Goal: Task Accomplishment & Management: Manage account settings

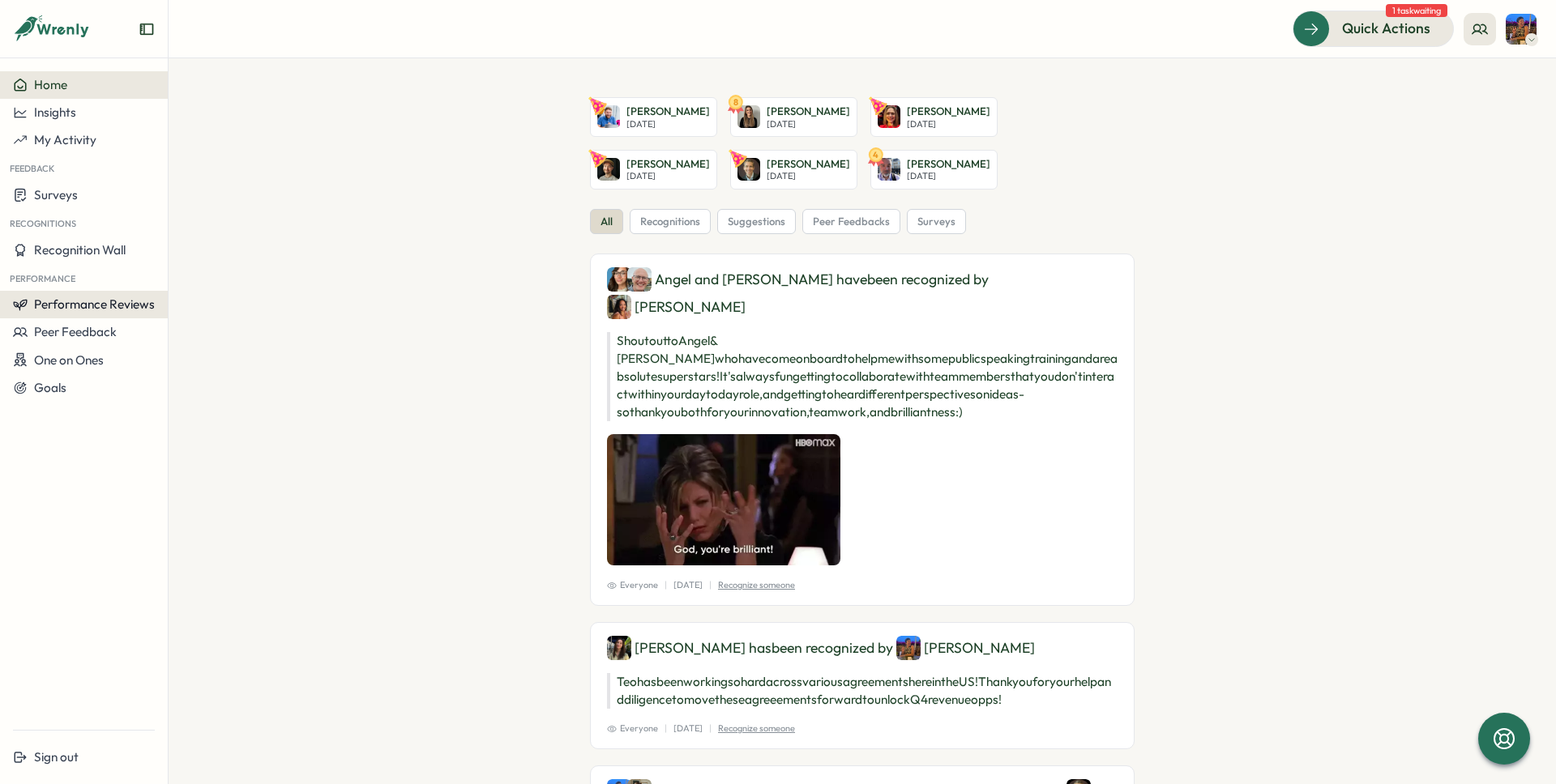
click at [79, 308] on span "Performance Reviews" at bounding box center [94, 305] width 121 height 15
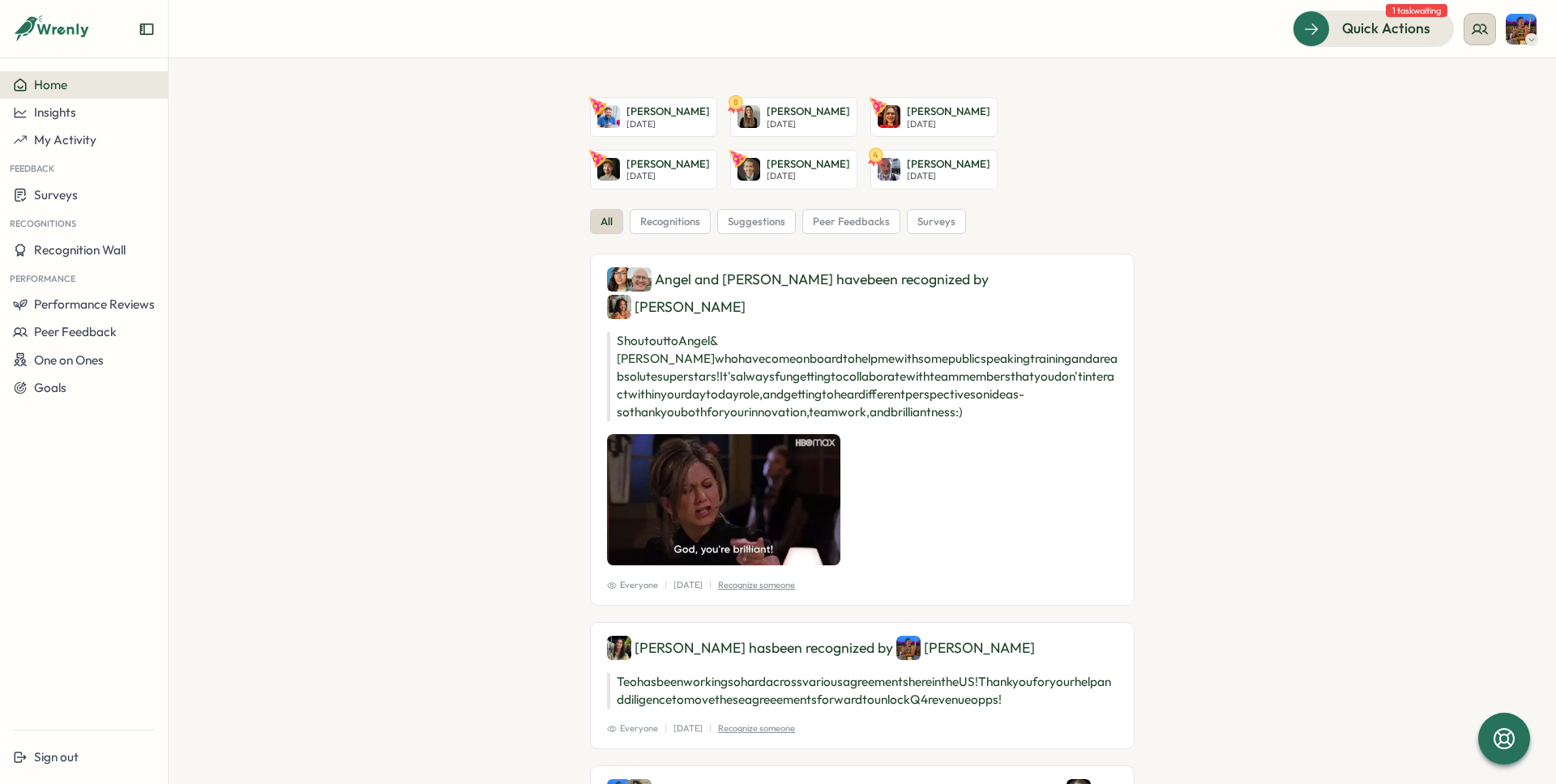
click at [1481, 28] on icon at bounding box center [1480, 29] width 16 height 16
click at [1489, 75] on div "My Team" at bounding box center [1480, 80] width 102 height 18
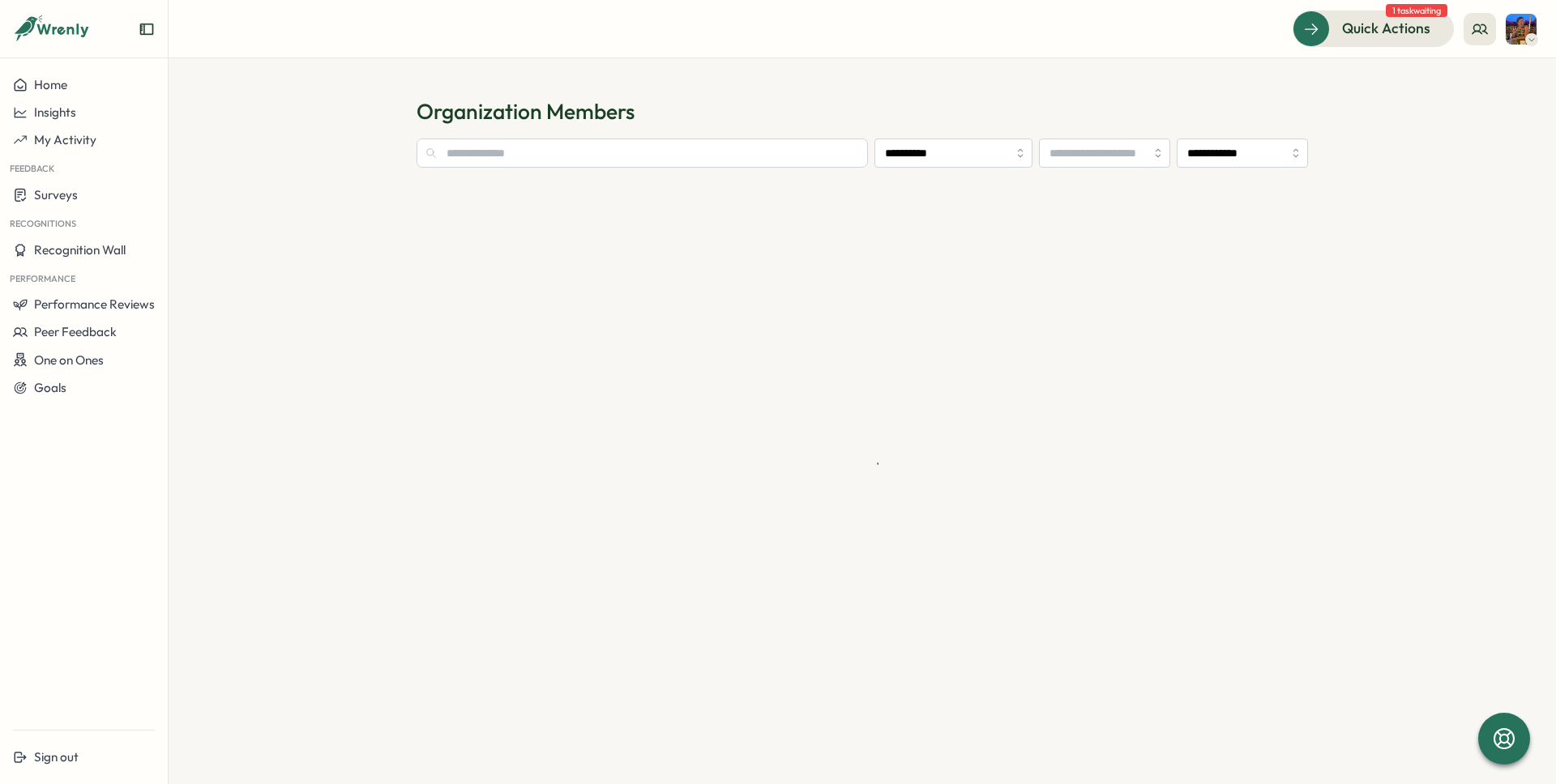
type input "**********"
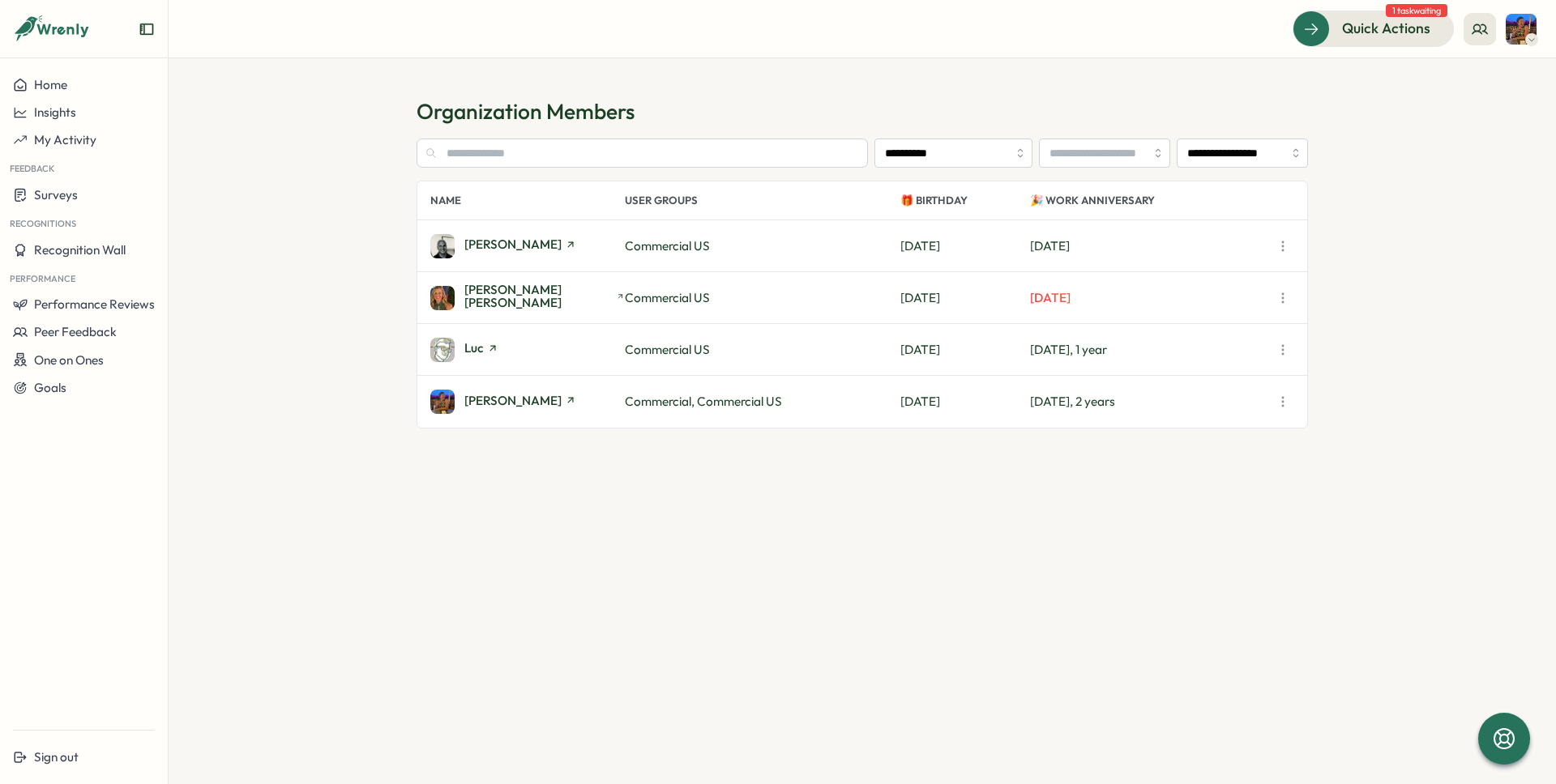
click at [740, 345] on p "Commercial US" at bounding box center [762, 350] width 275 height 18
click at [523, 345] on div "Luc" at bounding box center [527, 350] width 195 height 24
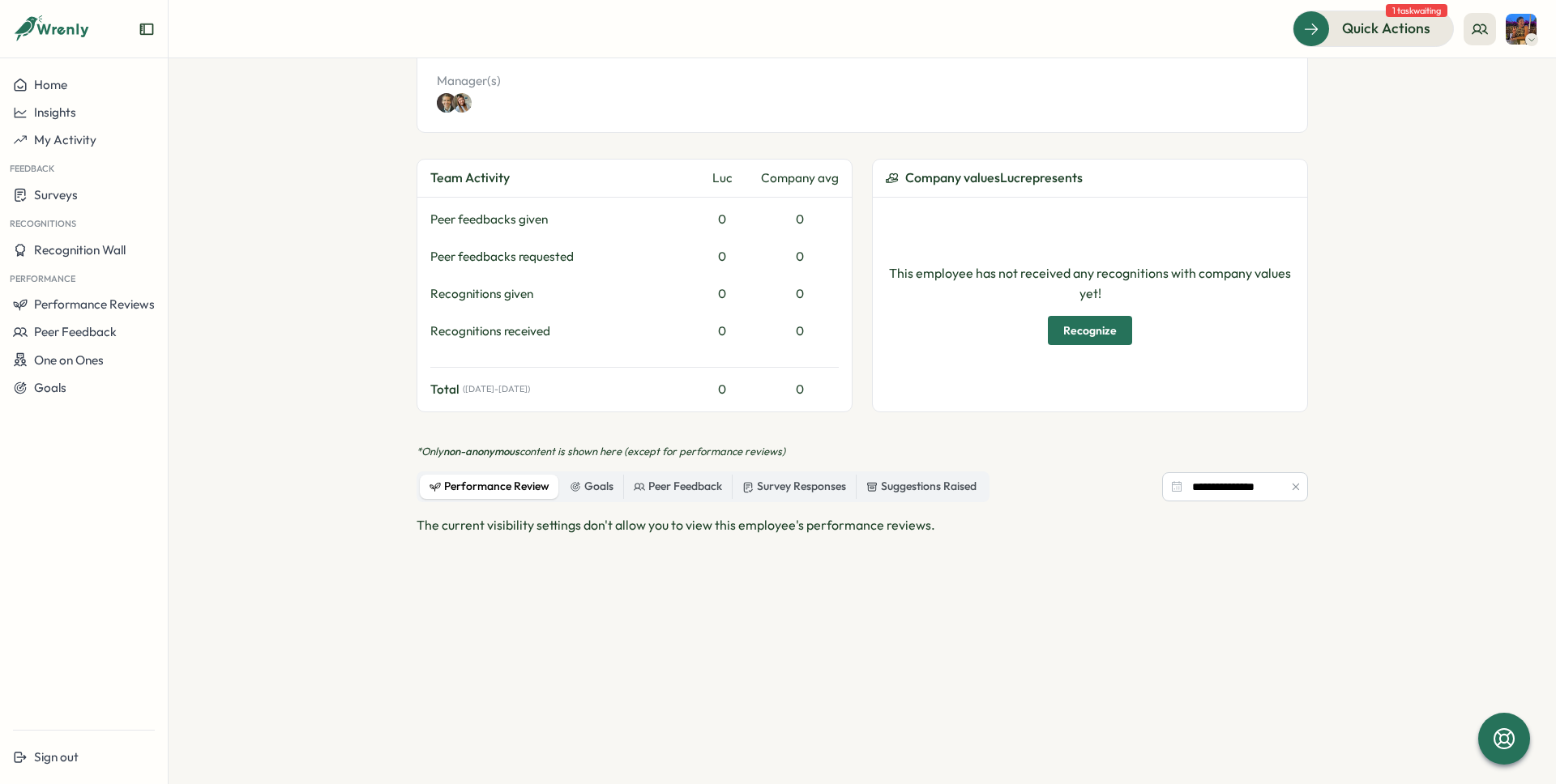
scroll to position [398, 0]
click at [475, 488] on div "Performance Review" at bounding box center [490, 485] width 120 height 18
click at [1481, 28] on icon at bounding box center [1480, 29] width 16 height 16
click at [736, 559] on div "The current visibility settings don't allow you to view this employee's perform…" at bounding box center [862, 696] width 892 height 365
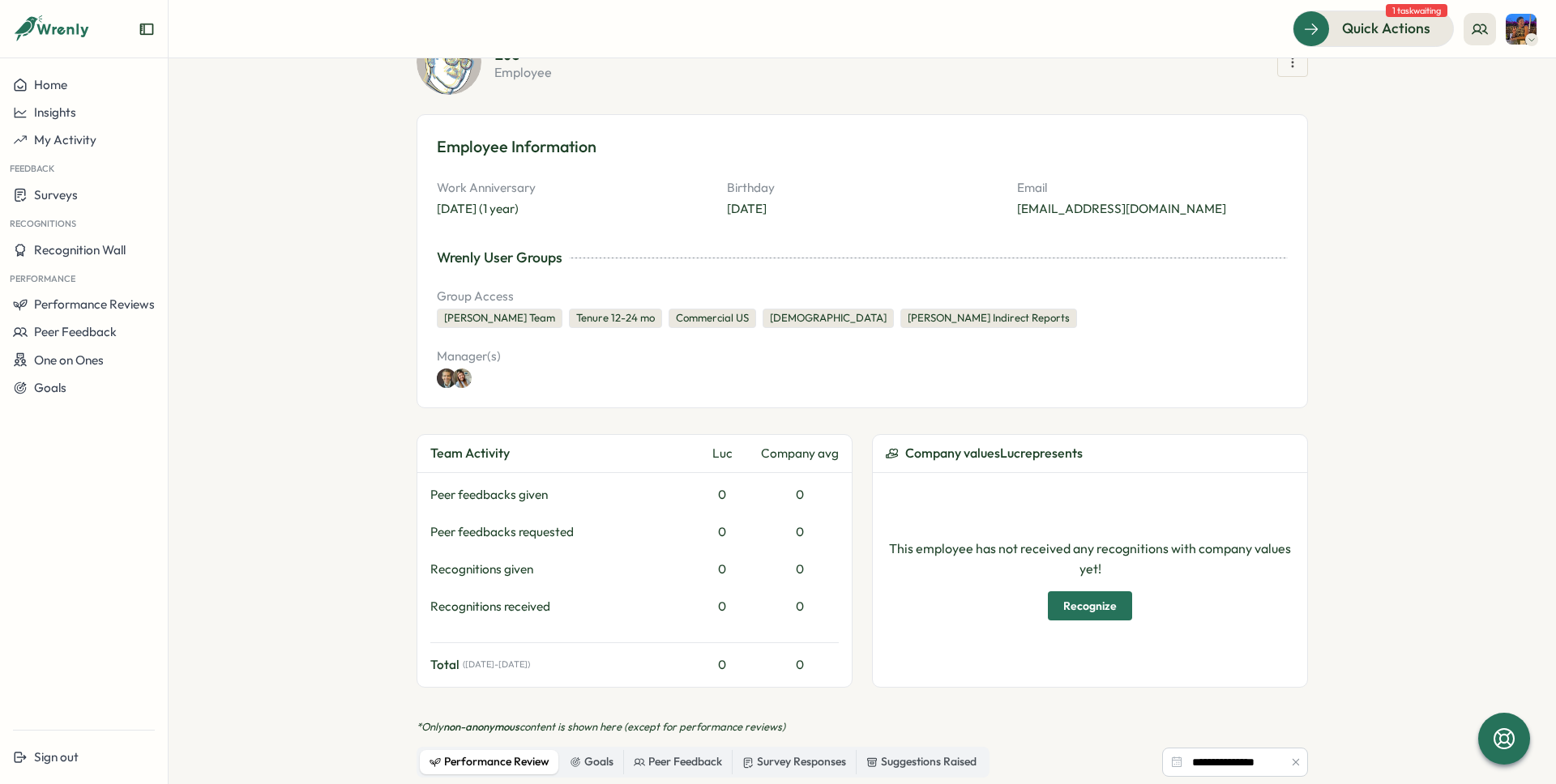
scroll to position [214, 0]
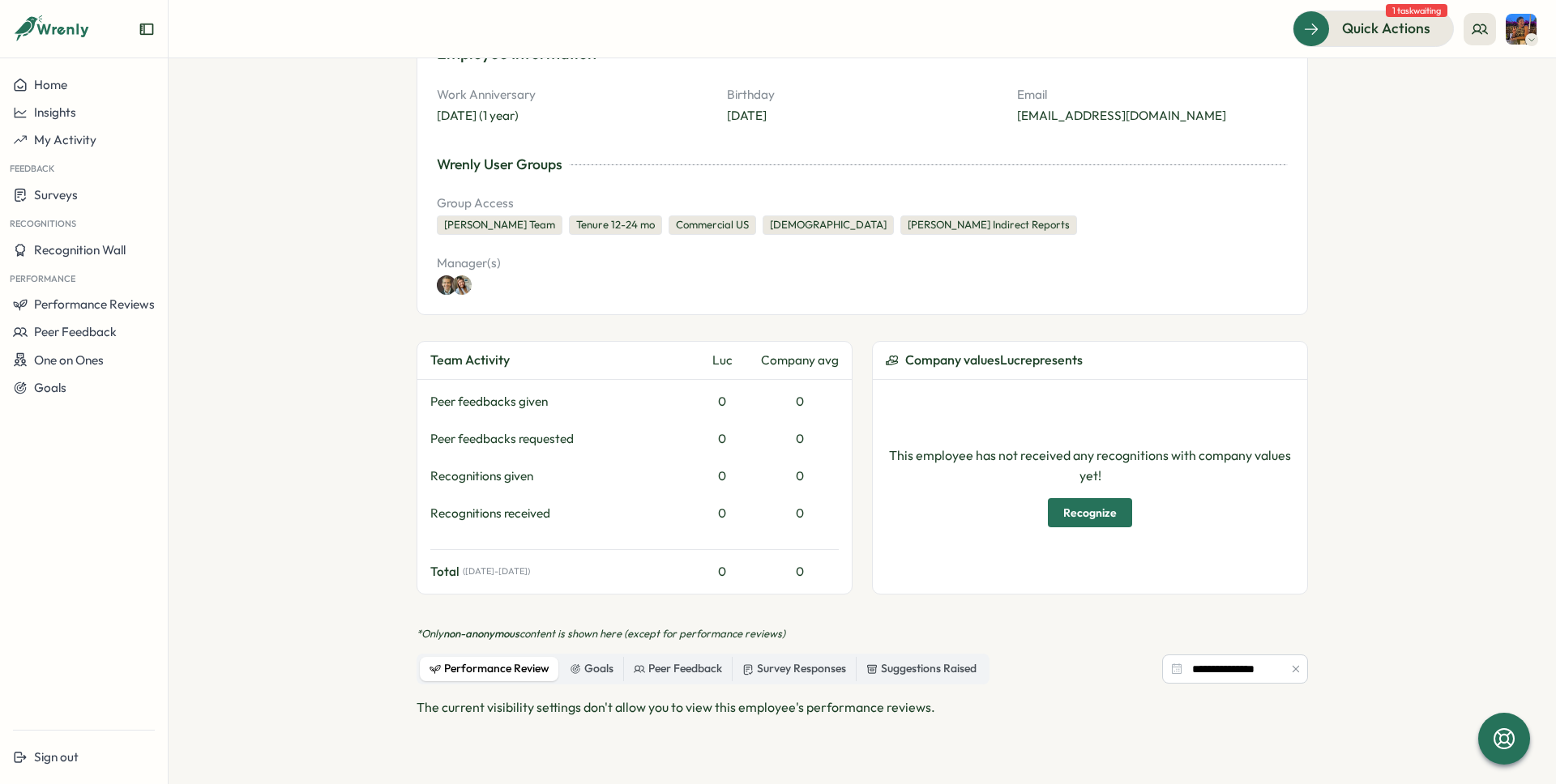
click at [525, 672] on div "Performance Review" at bounding box center [490, 669] width 120 height 18
click at [104, 310] on span "Performance Reviews" at bounding box center [94, 305] width 121 height 15
click at [403, 110] on section "**********" at bounding box center [862, 421] width 1388 height 726
